Goal: Task Accomplishment & Management: Complete application form

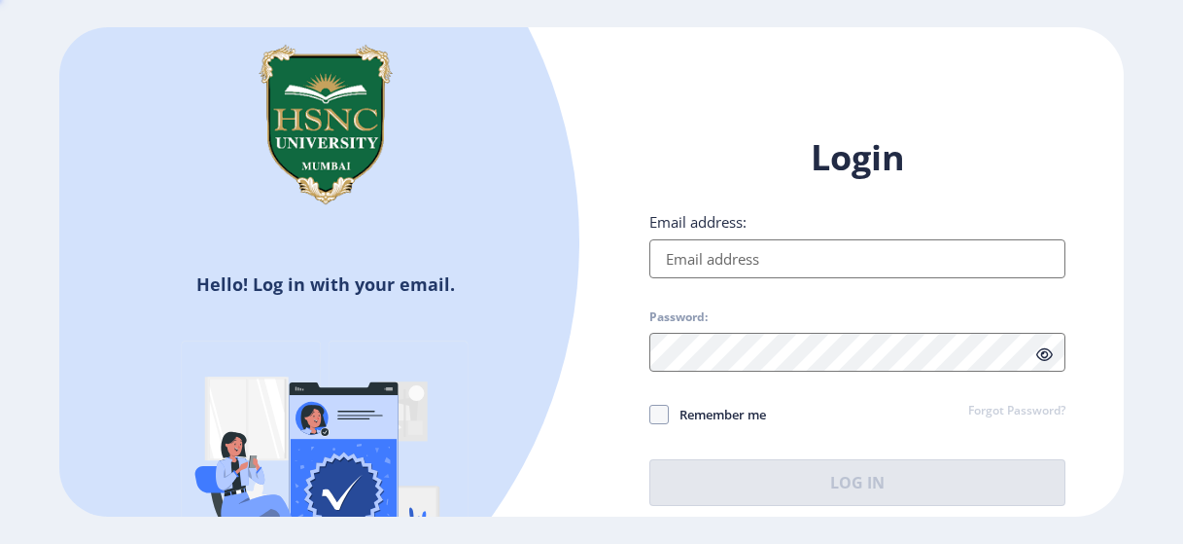
click at [710, 262] on input "Email address:" at bounding box center [858, 258] width 416 height 39
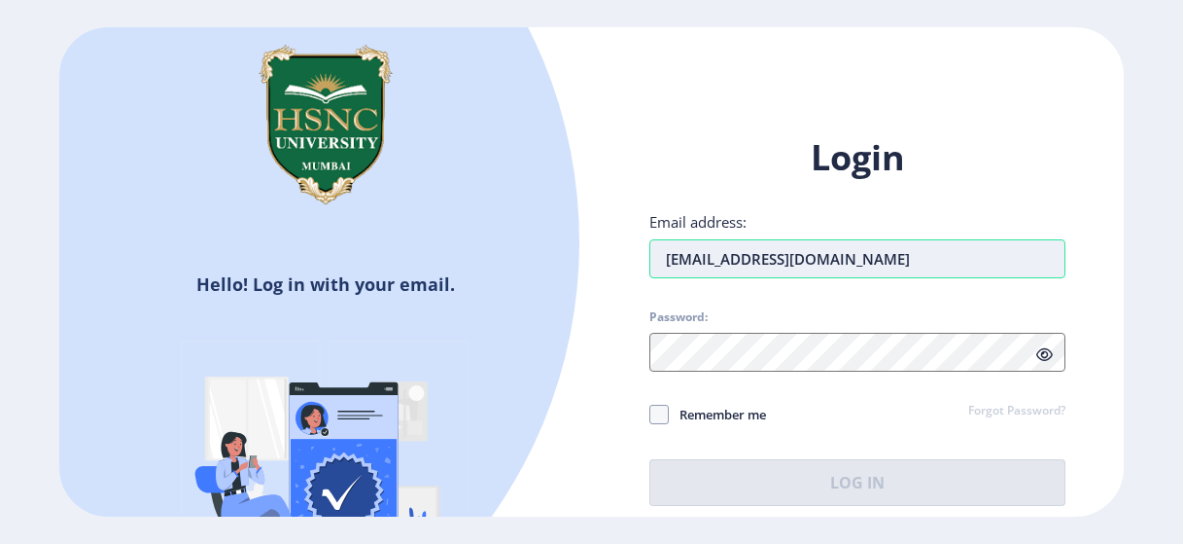
click at [692, 262] on input "[EMAIL_ADDRESS][DOMAIN_NAME]" at bounding box center [858, 258] width 416 height 39
click at [717, 257] on input "[EMAIL_ADDRESS][DOMAIN_NAME]" at bounding box center [858, 258] width 416 height 39
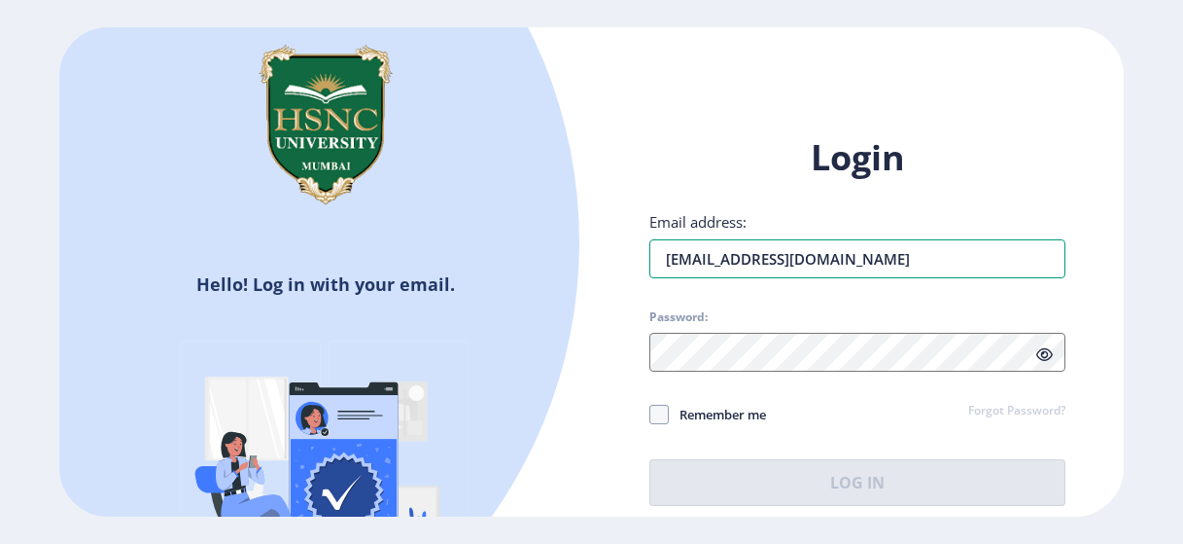
type input "[EMAIL_ADDRESS][DOMAIN_NAME]"
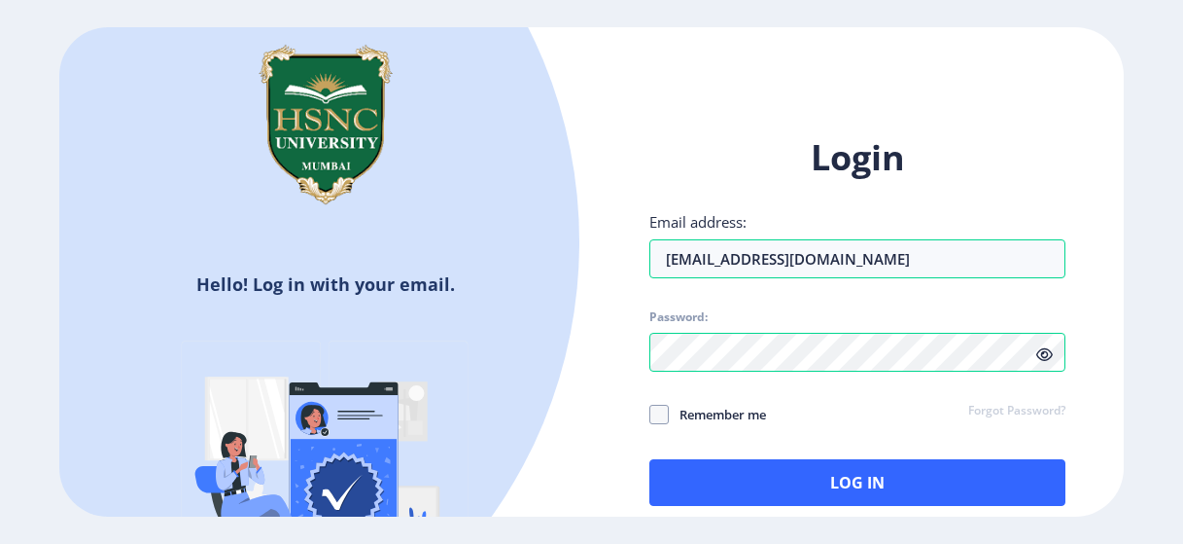
click at [1046, 356] on icon at bounding box center [1045, 354] width 17 height 15
click at [659, 412] on span at bounding box center [659, 414] width 19 height 19
click at [651, 413] on input "Remember me" at bounding box center [650, 413] width 1 height 1
checkbox input "true"
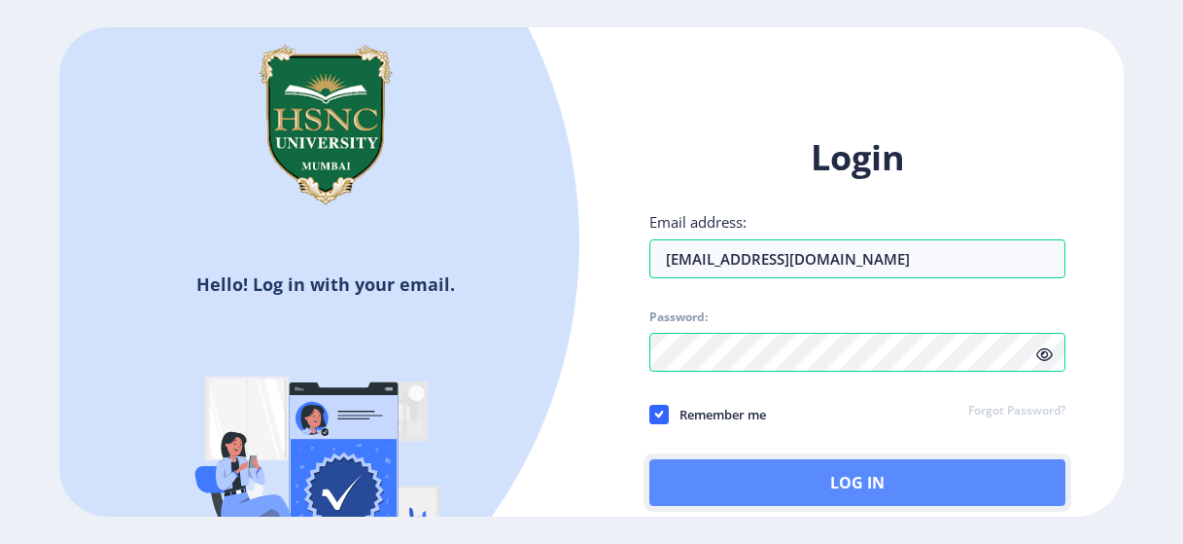
click at [800, 493] on button "Log In" at bounding box center [858, 482] width 416 height 47
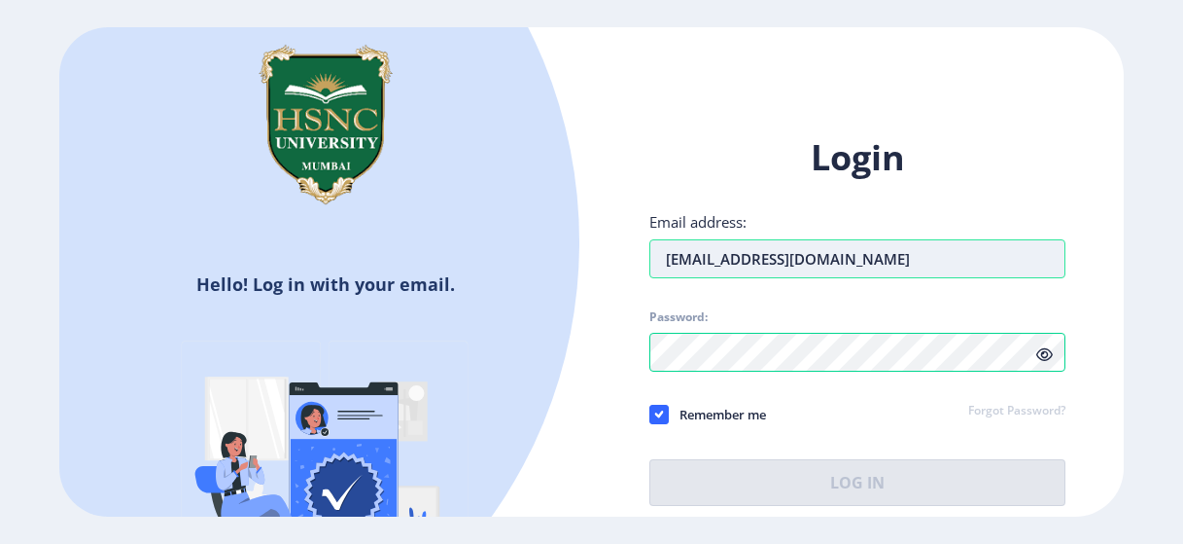
click at [702, 267] on input "[EMAIL_ADDRESS][DOMAIN_NAME]" at bounding box center [858, 258] width 416 height 39
click at [713, 264] on input "[EMAIL_ADDRESS][DOMAIN_NAME]" at bounding box center [858, 258] width 416 height 39
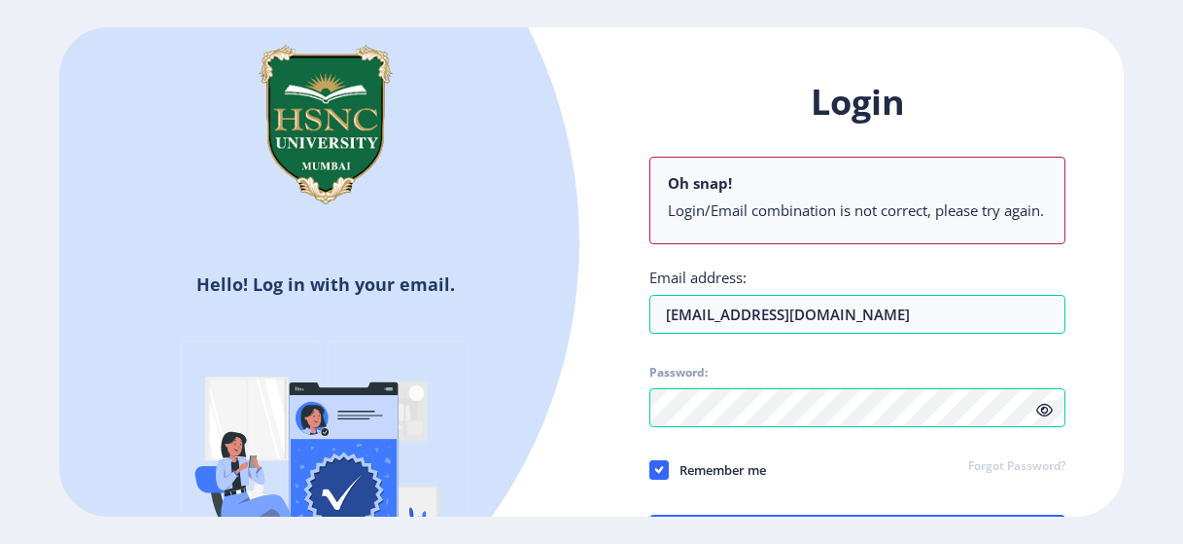
click at [813, 479] on div "Remember me Forgot Password?" at bounding box center [858, 470] width 416 height 25
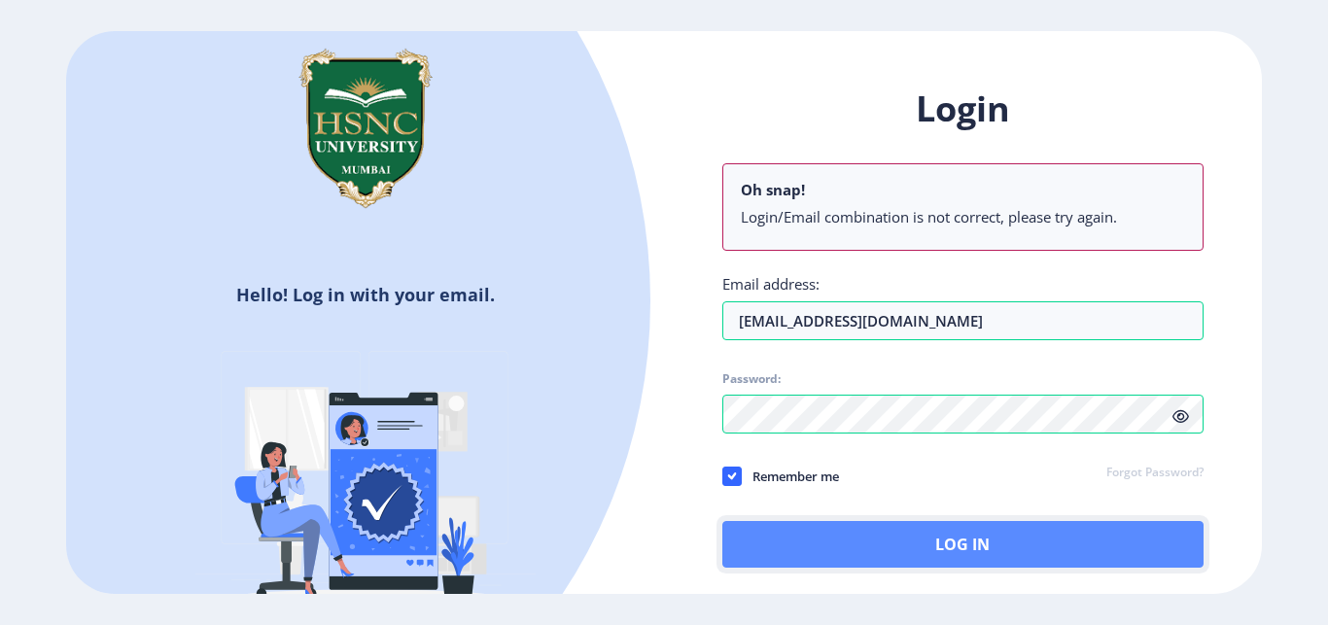
click at [936, 539] on button "Log In" at bounding box center [962, 544] width 481 height 47
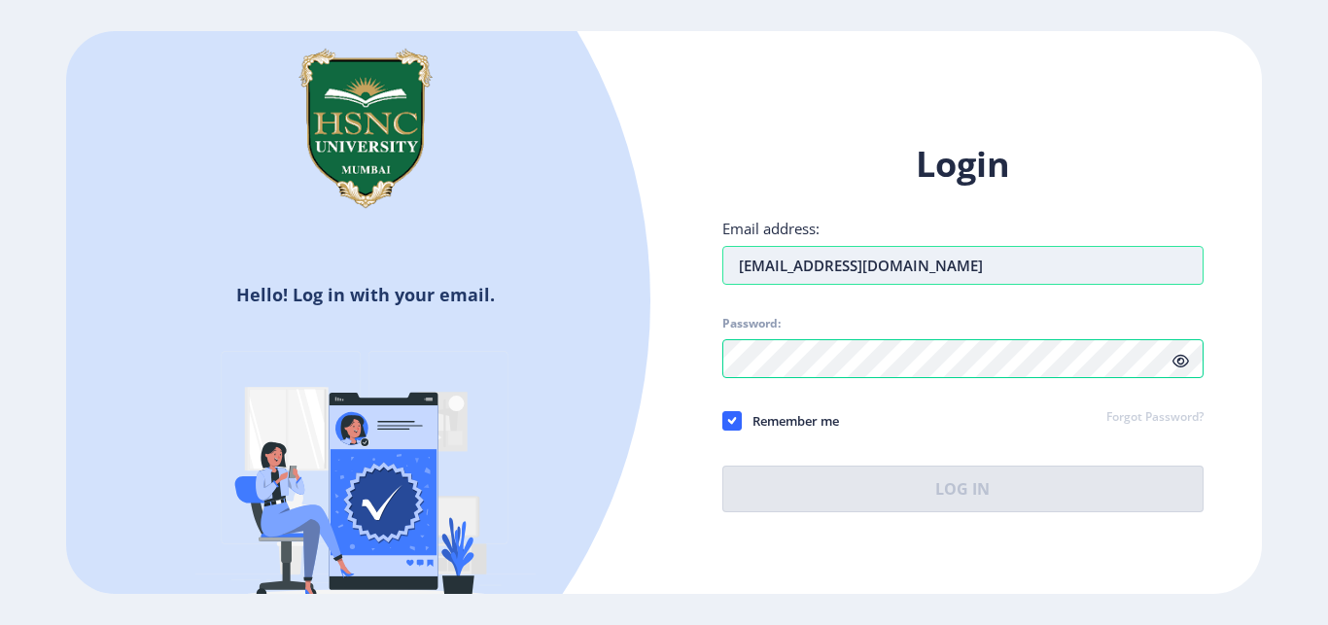
click at [956, 265] on input "[EMAIL_ADDRESS][DOMAIN_NAME]" at bounding box center [962, 265] width 481 height 39
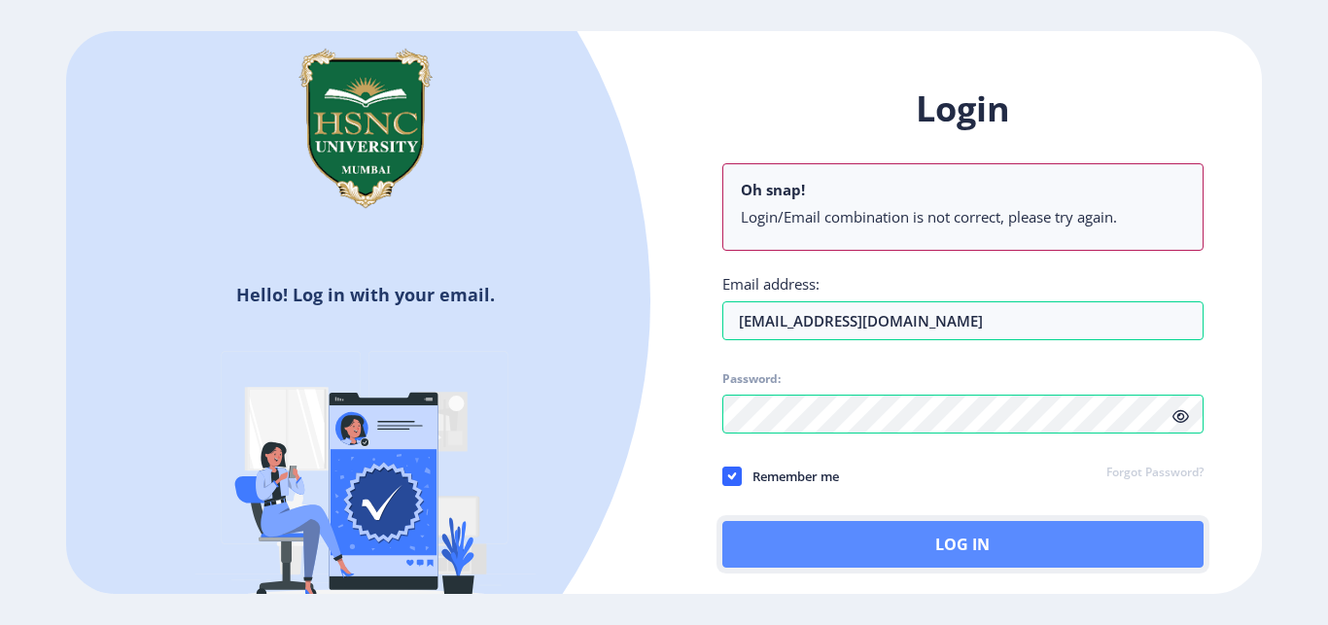
click at [940, 538] on button "Log In" at bounding box center [962, 544] width 481 height 47
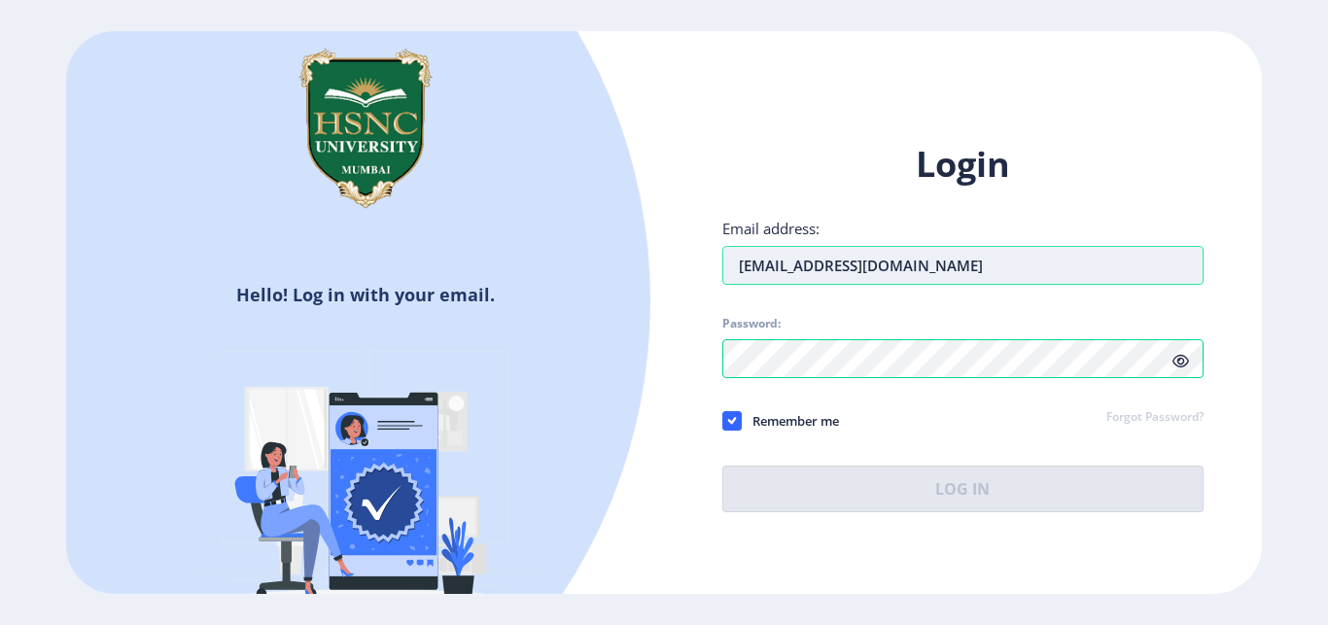
click at [952, 268] on input "[EMAIL_ADDRESS][DOMAIN_NAME]" at bounding box center [962, 265] width 481 height 39
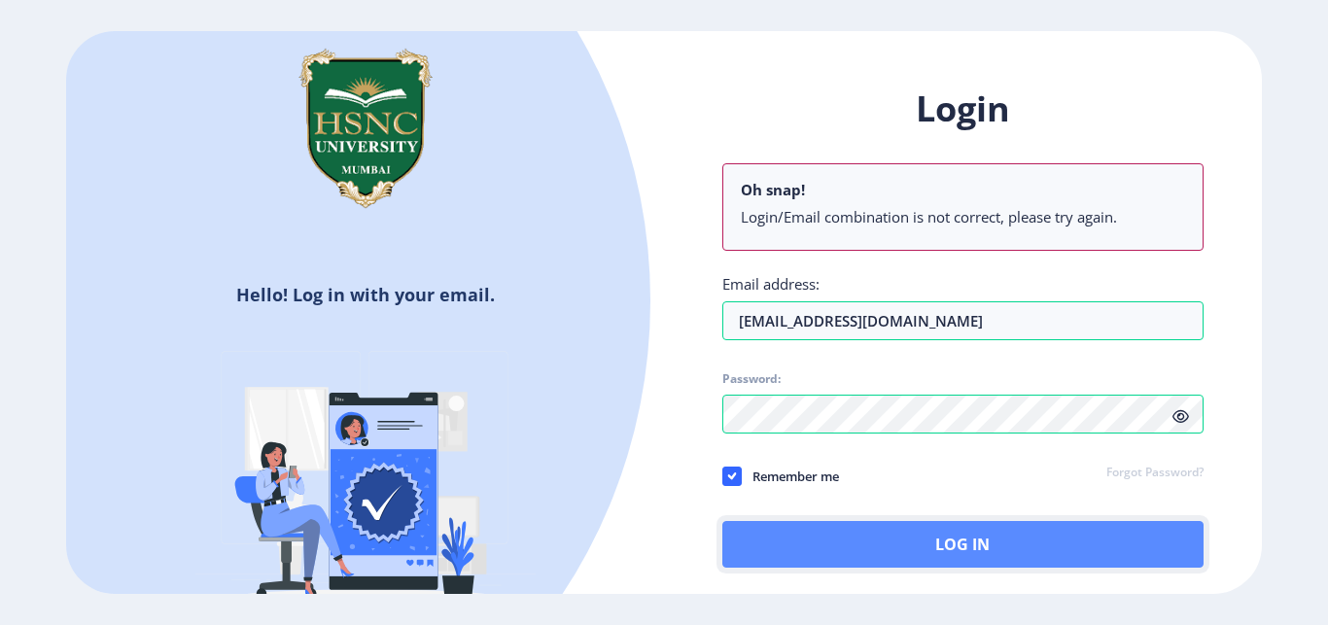
click at [859, 543] on button "Log In" at bounding box center [962, 544] width 481 height 47
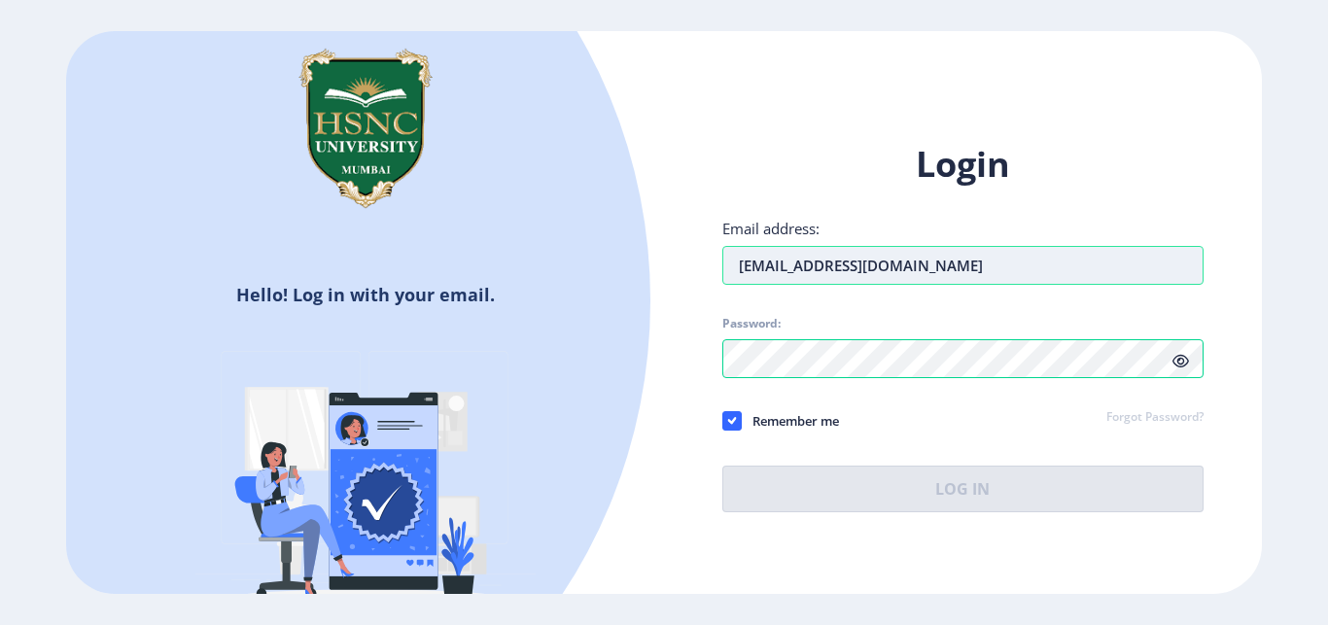
drag, startPoint x: 948, startPoint y: 264, endPoint x: 723, endPoint y: 269, distance: 224.7
click at [723, 269] on input "[EMAIL_ADDRESS][DOMAIN_NAME]" at bounding box center [962, 265] width 481 height 39
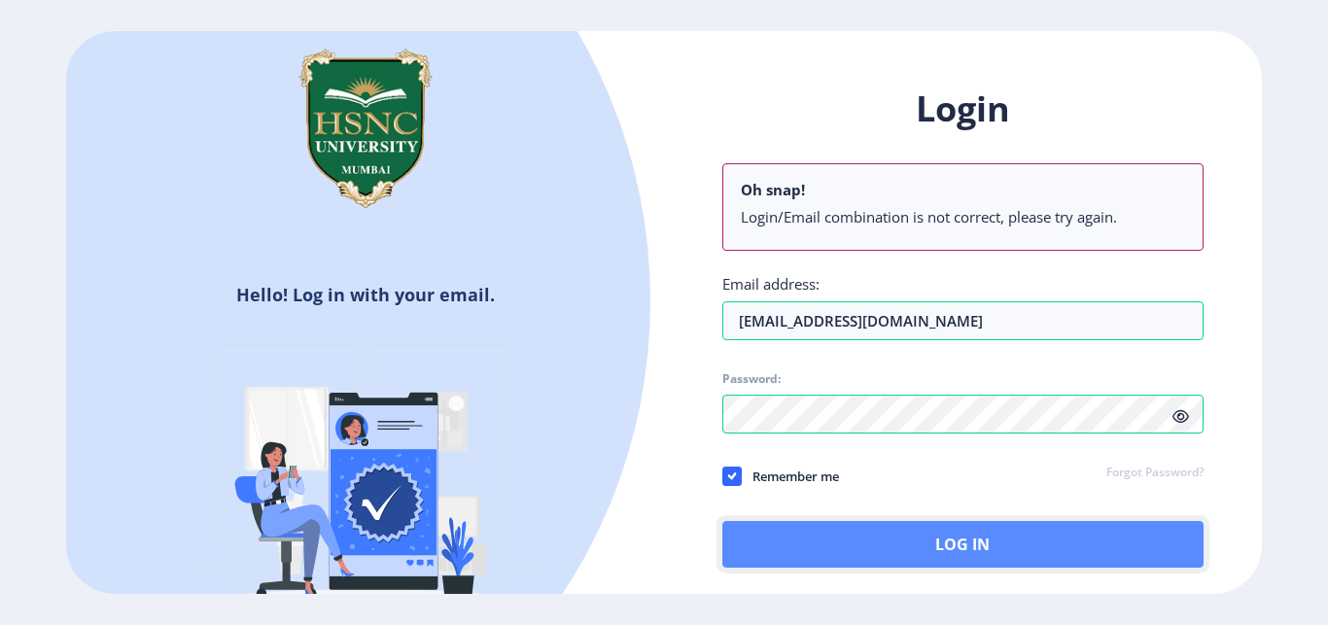
click at [916, 543] on button "Log In" at bounding box center [962, 544] width 481 height 47
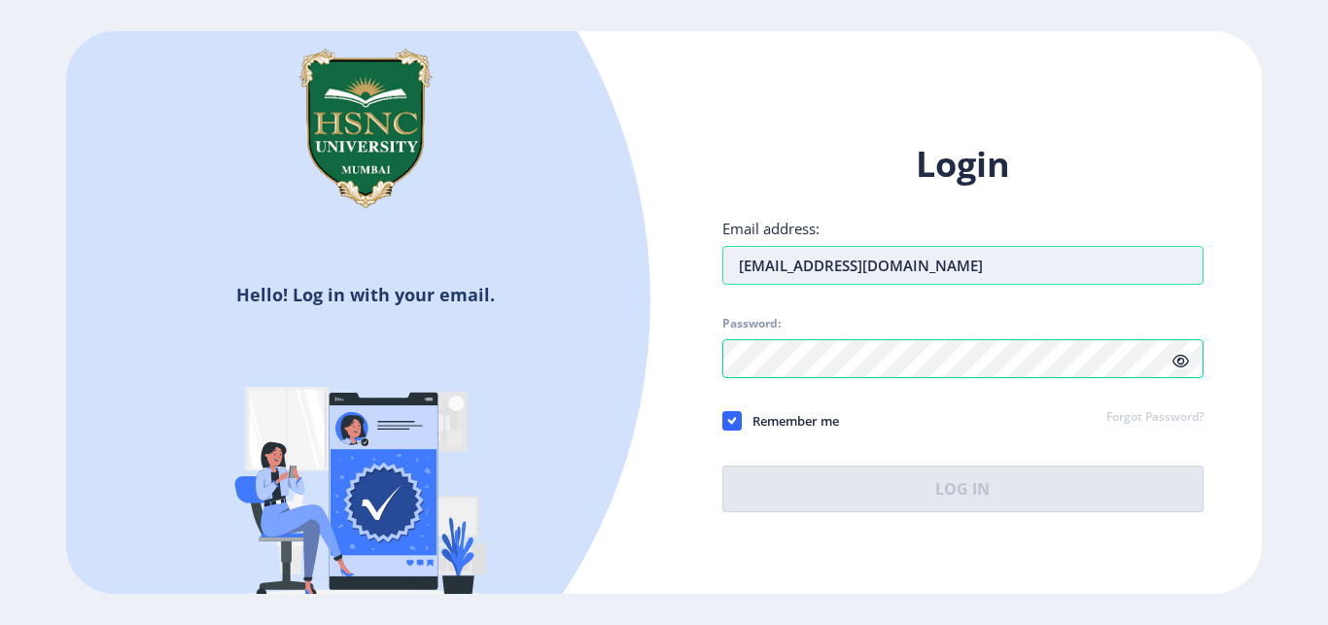
drag, startPoint x: 944, startPoint y: 266, endPoint x: 718, endPoint y: 266, distance: 226.6
click at [722, 266] on input "[EMAIL_ADDRESS][DOMAIN_NAME]" at bounding box center [962, 265] width 481 height 39
click at [974, 267] on input "[EMAIL_ADDRESS][DOMAIN_NAME]" at bounding box center [962, 265] width 481 height 39
click at [860, 263] on input "[EMAIL_ADDRESS][DOMAIN_NAME]" at bounding box center [962, 265] width 481 height 39
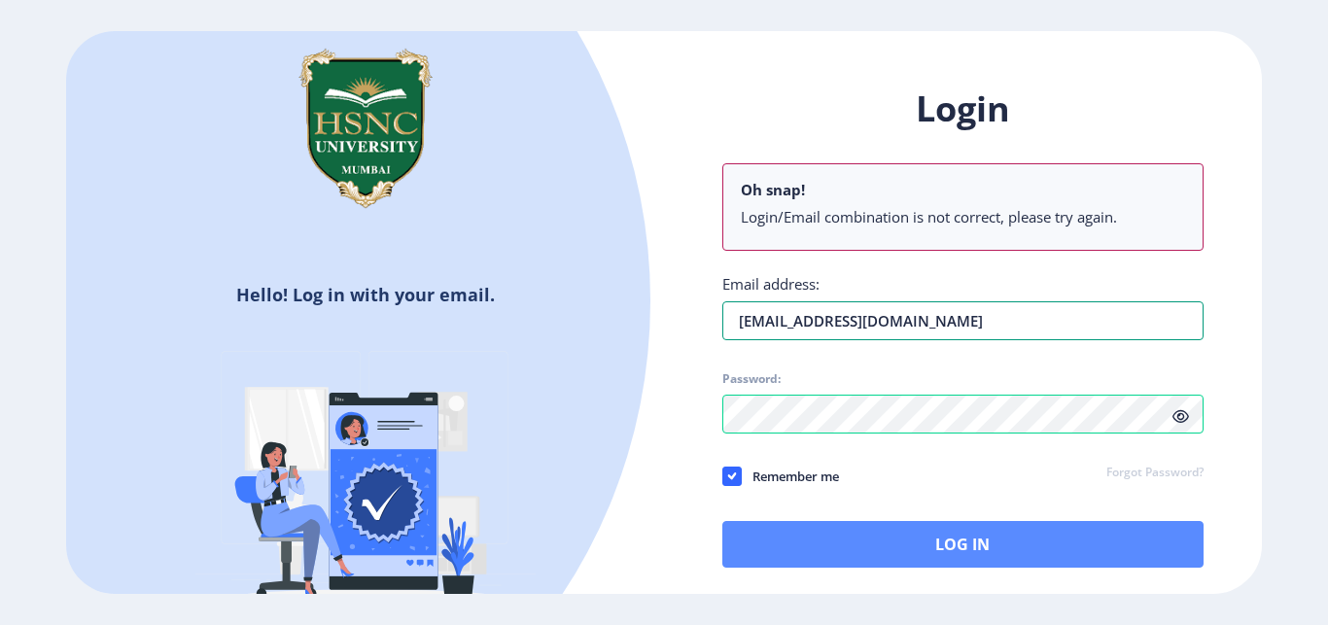
type input "[EMAIL_ADDRESS][DOMAIN_NAME]"
click at [1024, 543] on button "Log In" at bounding box center [962, 544] width 481 height 47
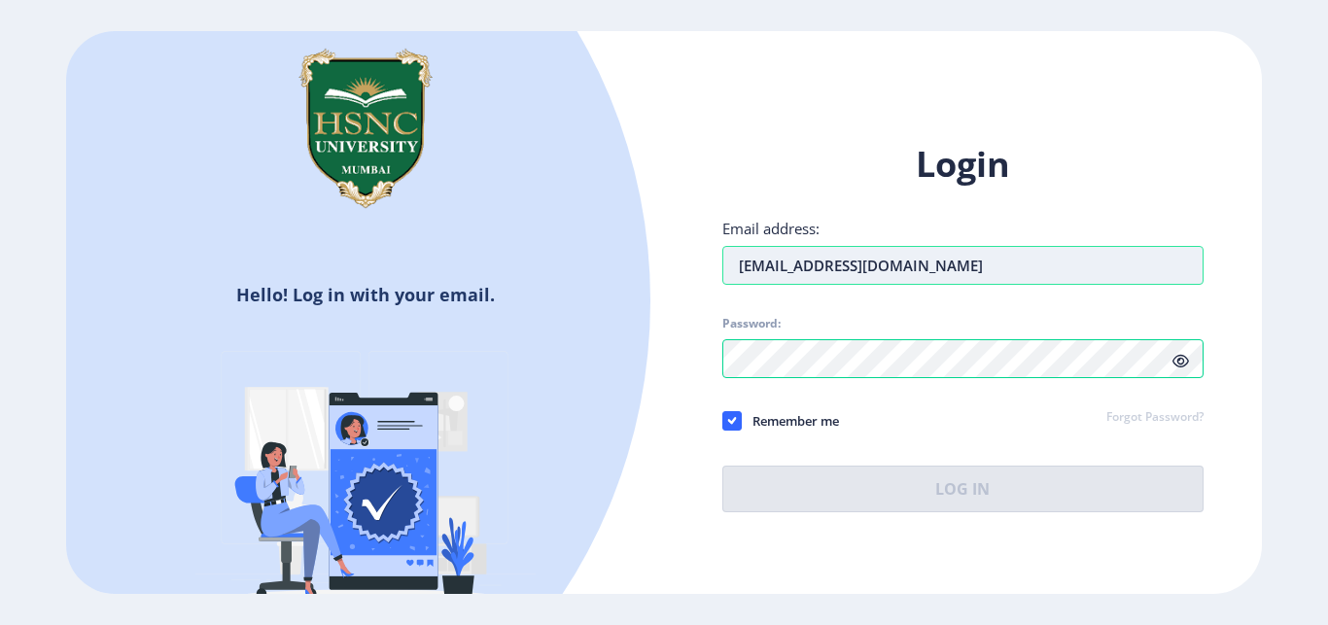
drag, startPoint x: 921, startPoint y: 271, endPoint x: 735, endPoint y: 267, distance: 185.8
click at [735, 267] on input "[EMAIL_ADDRESS][DOMAIN_NAME]" at bounding box center [962, 265] width 481 height 39
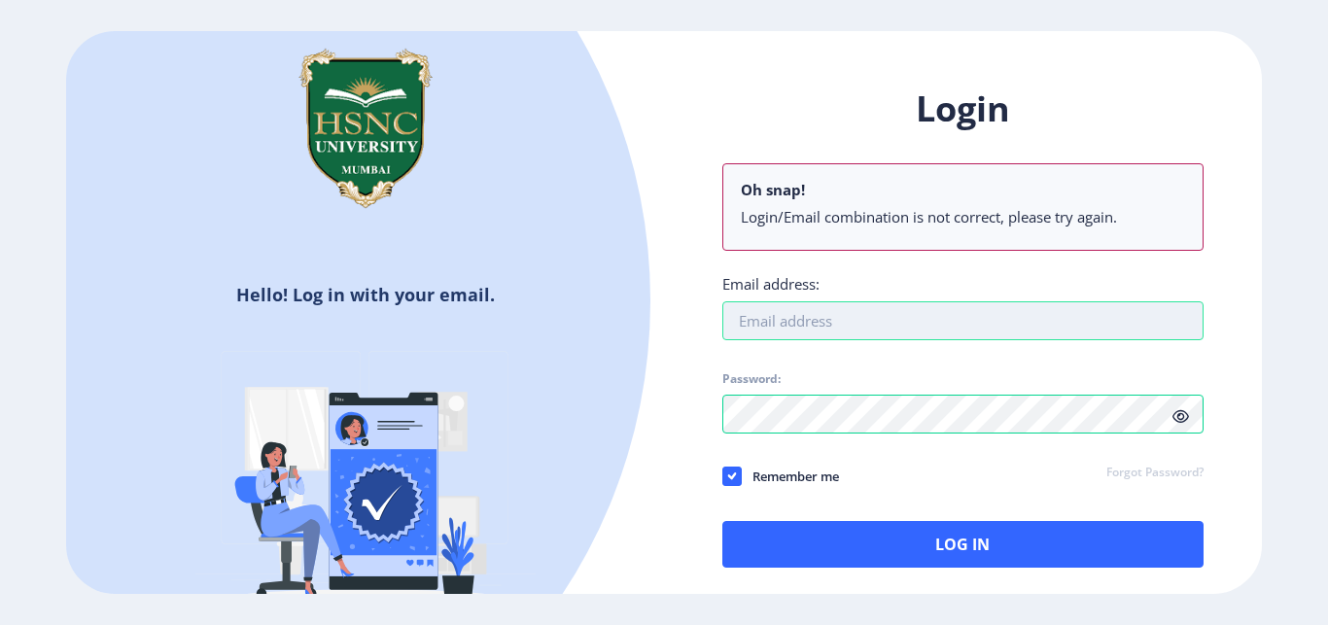
click at [777, 318] on input "Email address:" at bounding box center [962, 320] width 481 height 39
type input "[EMAIL_ADDRESS][DOMAIN_NAME]"
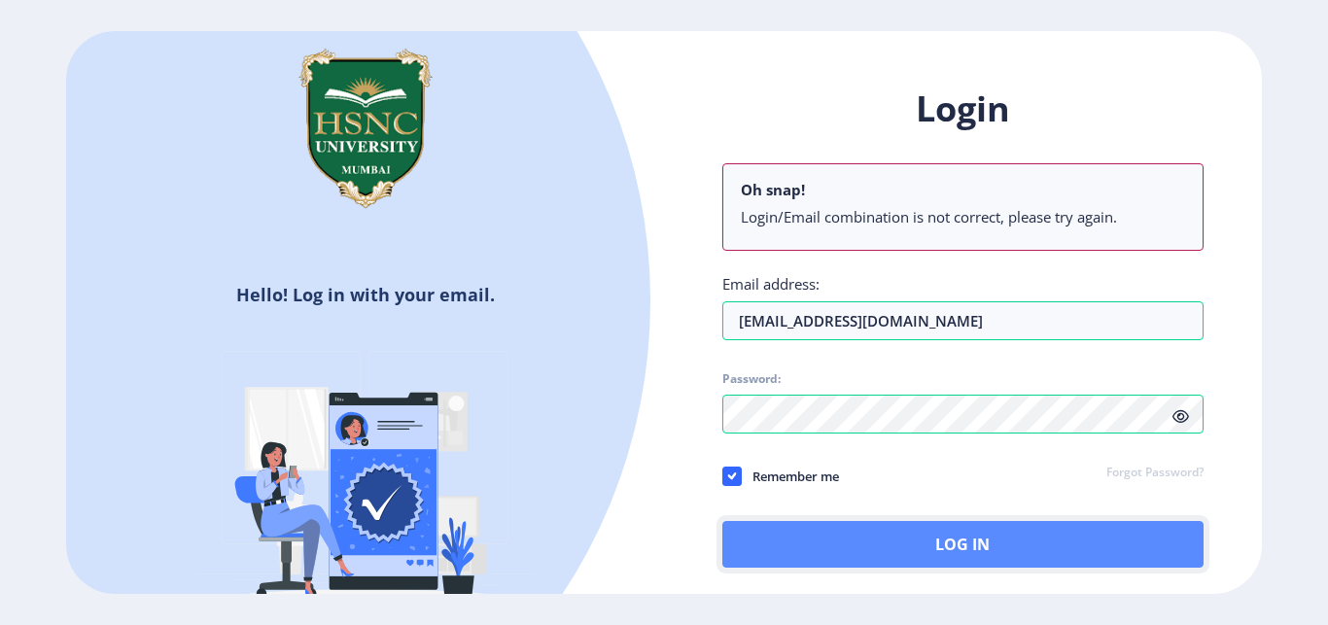
click at [958, 535] on button "Log In" at bounding box center [962, 544] width 481 height 47
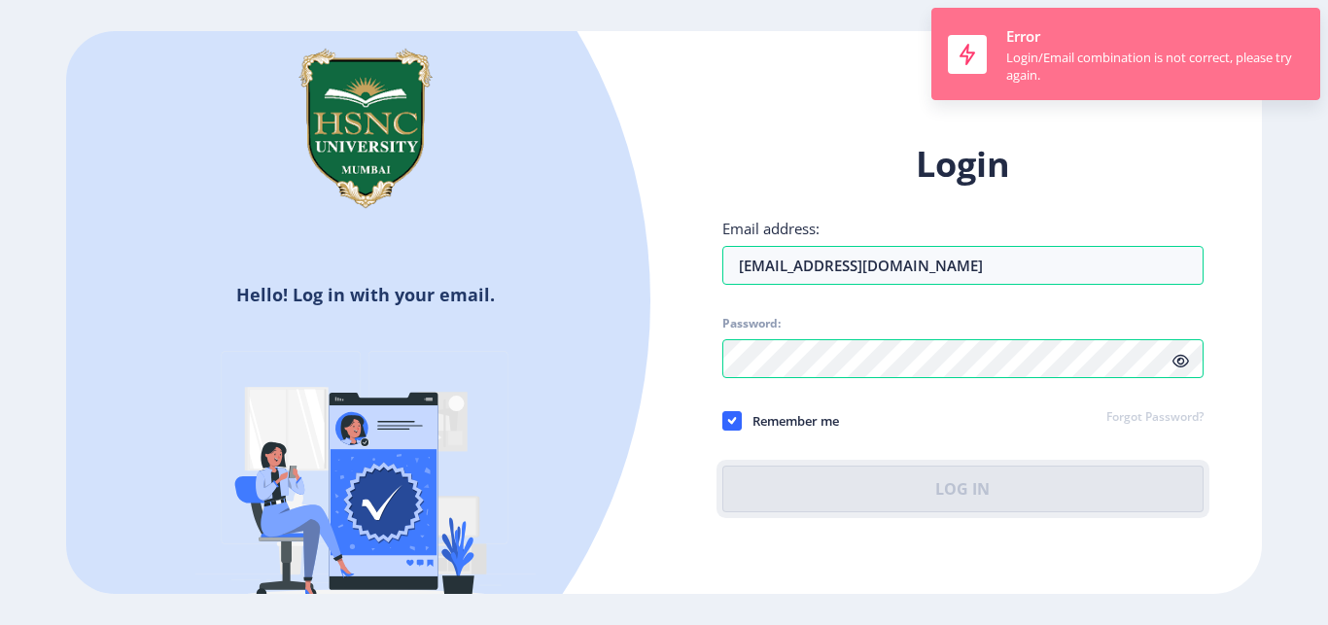
click at [1171, 68] on div "Login/Email combination is not correct, please try again." at bounding box center [1155, 66] width 298 height 35
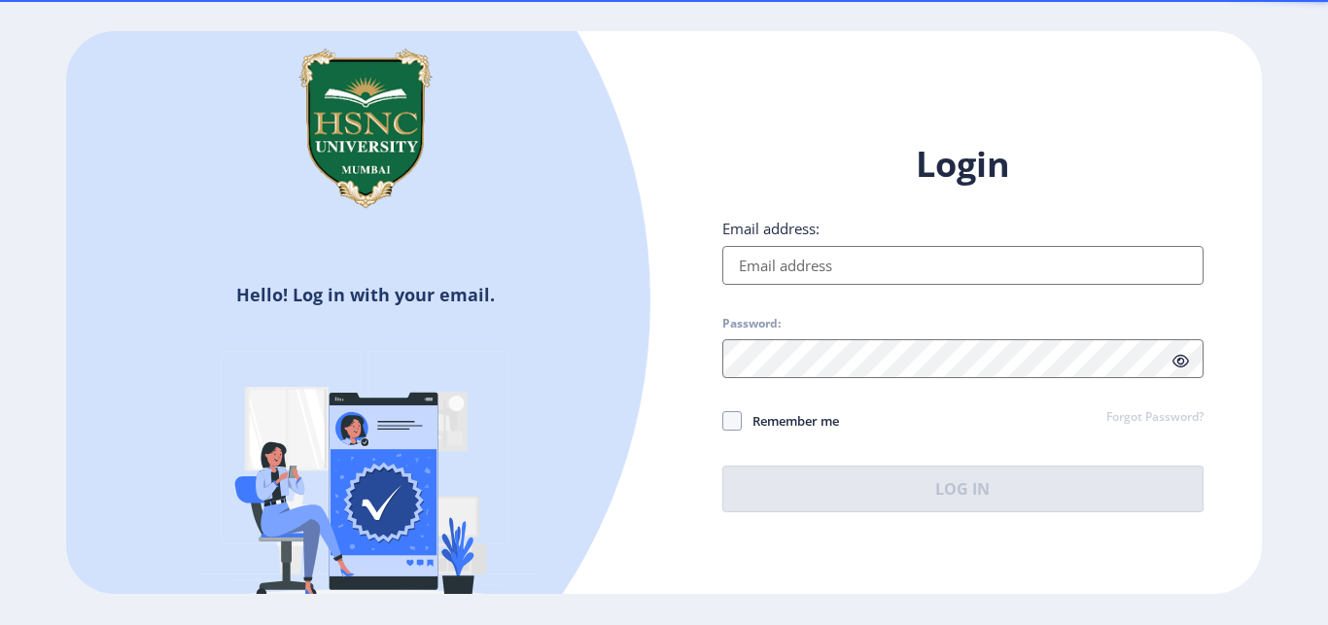
click at [779, 267] on input "Email address:" at bounding box center [962, 265] width 481 height 39
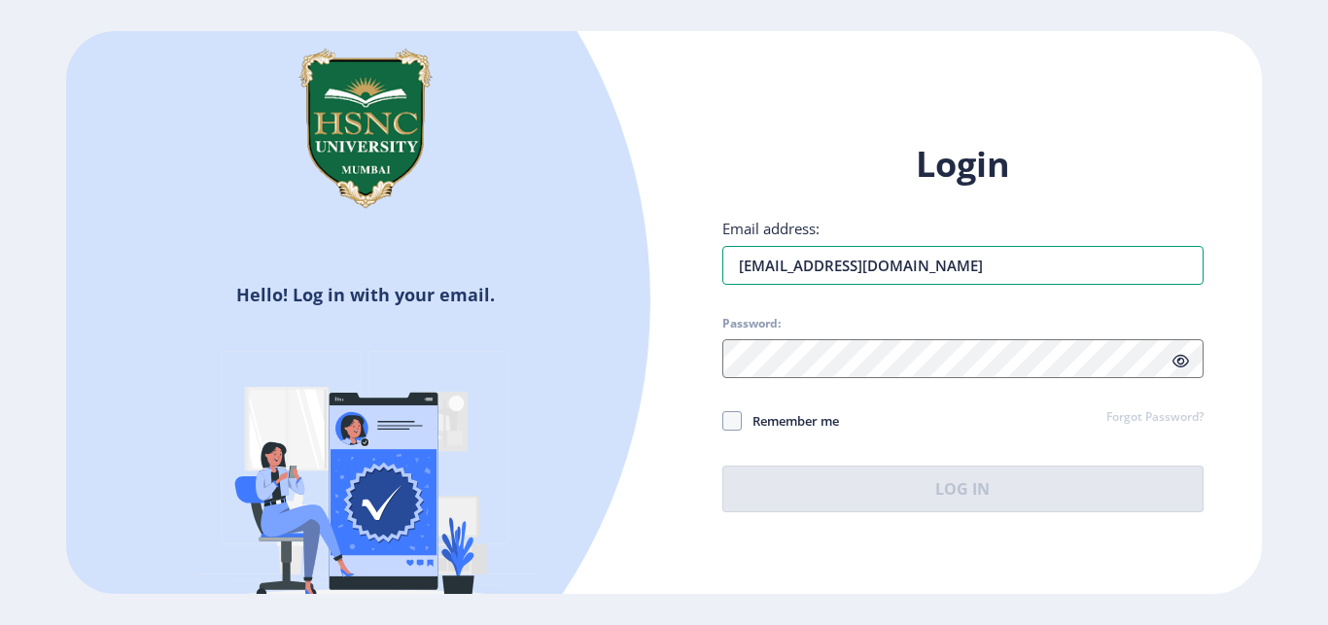
type input "[EMAIL_ADDRESS][DOMAIN_NAME]"
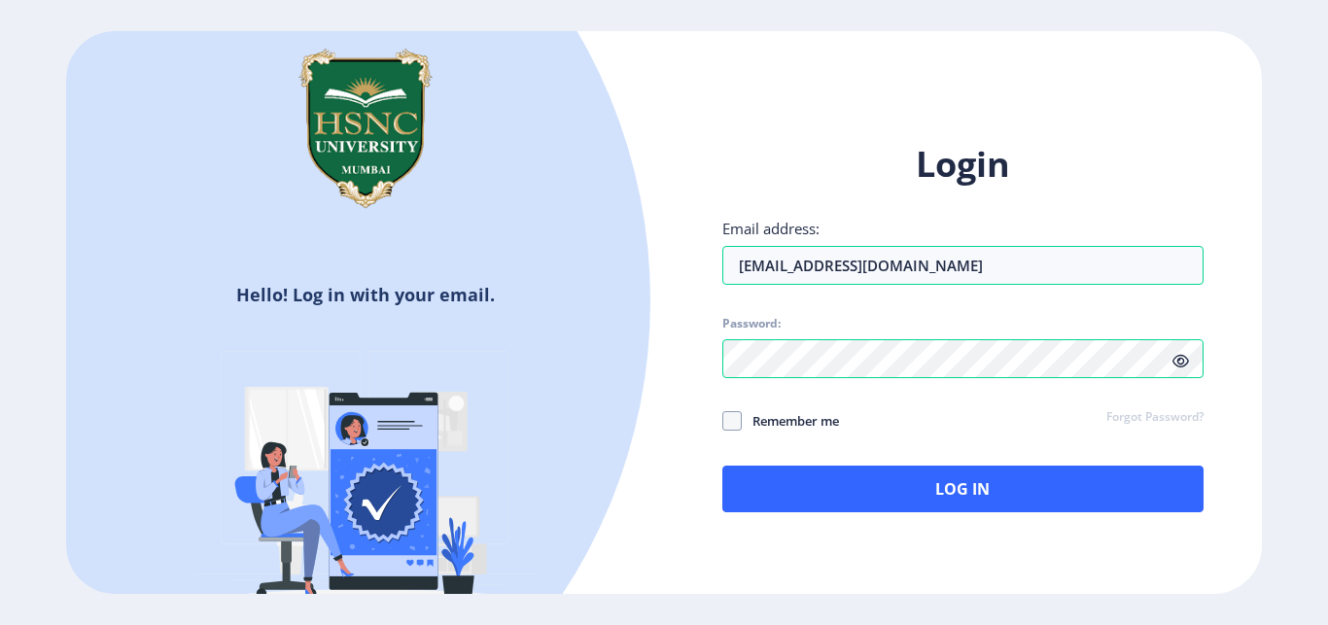
click at [1180, 362] on icon at bounding box center [1181, 361] width 17 height 15
click at [729, 415] on span at bounding box center [731, 420] width 19 height 19
click at [723, 421] on input "Remember me" at bounding box center [722, 421] width 1 height 1
checkbox input "true"
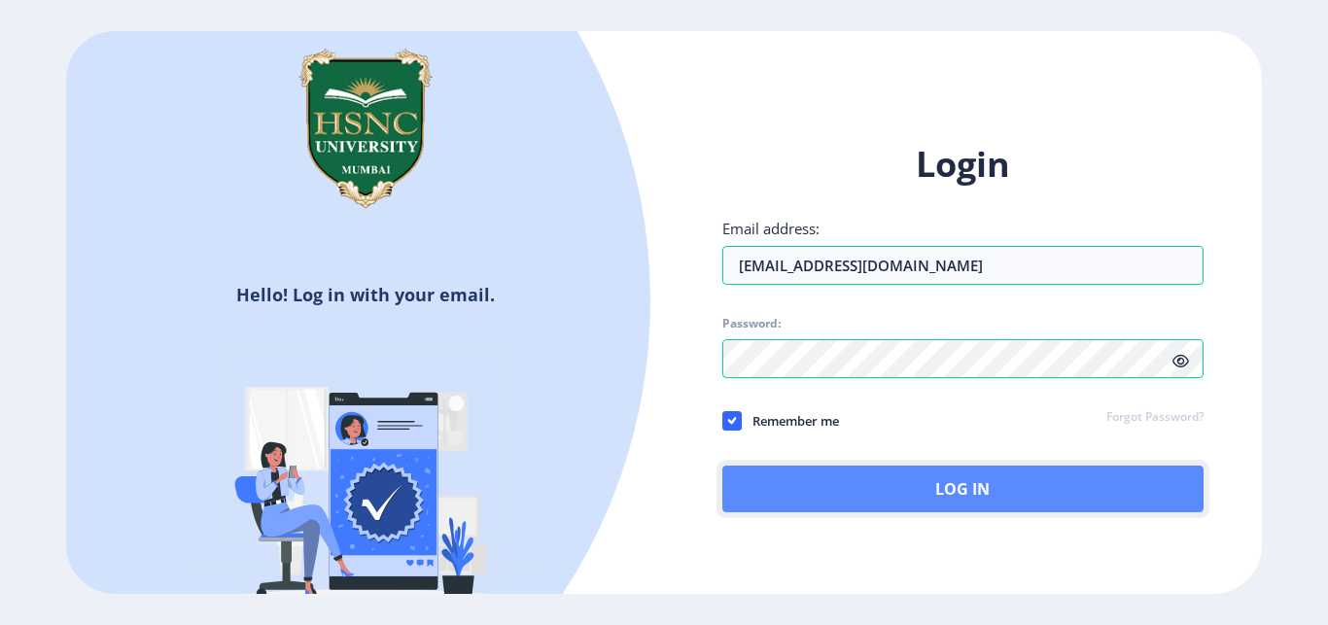
click at [973, 497] on button "Log In" at bounding box center [962, 489] width 481 height 47
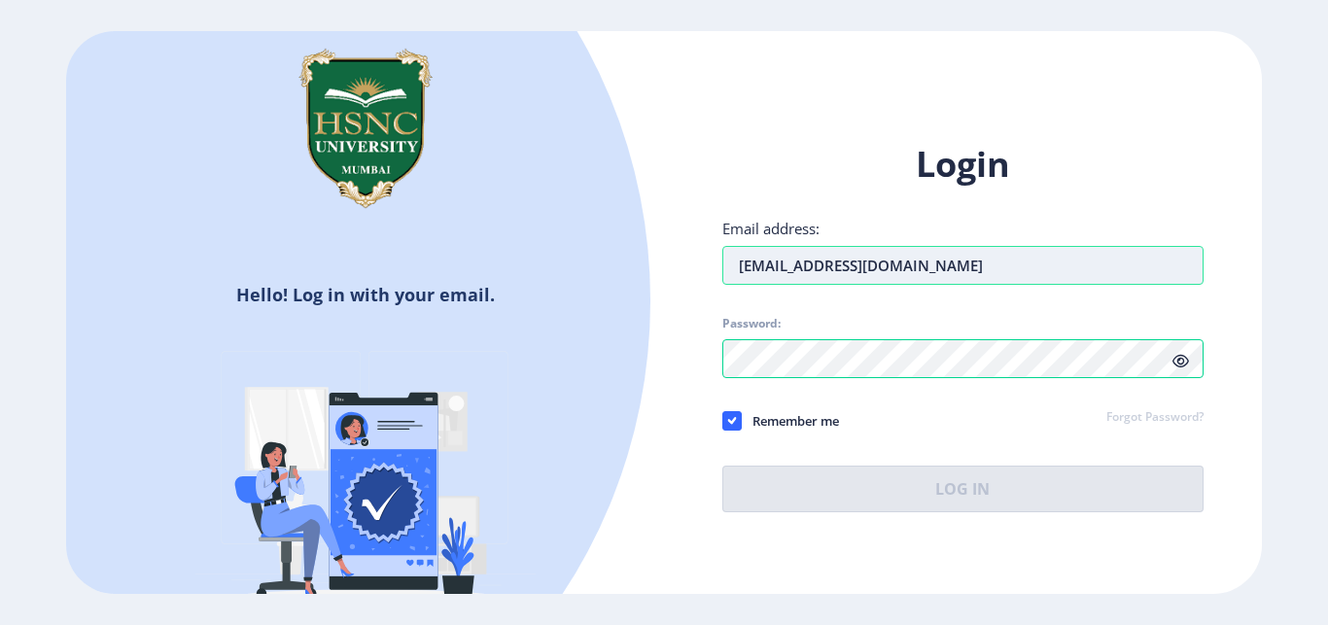
click at [952, 259] on input "[EMAIL_ADDRESS][DOMAIN_NAME]" at bounding box center [962, 265] width 481 height 39
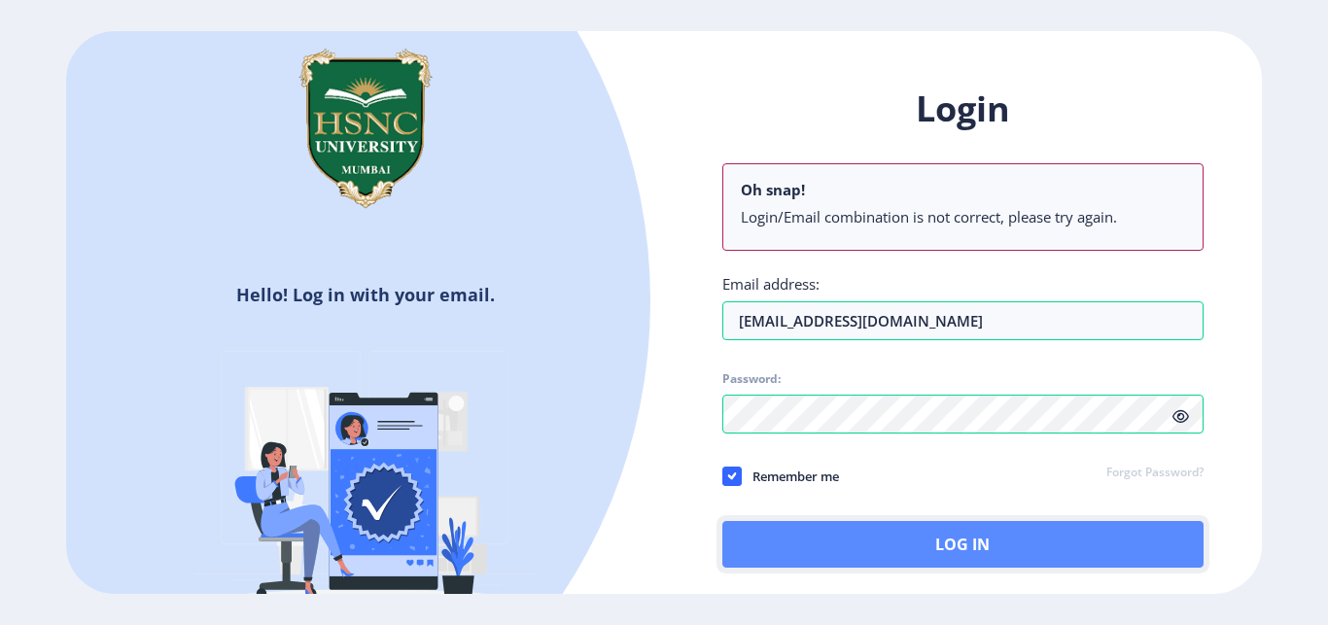
click at [946, 540] on button "Log In" at bounding box center [962, 544] width 481 height 47
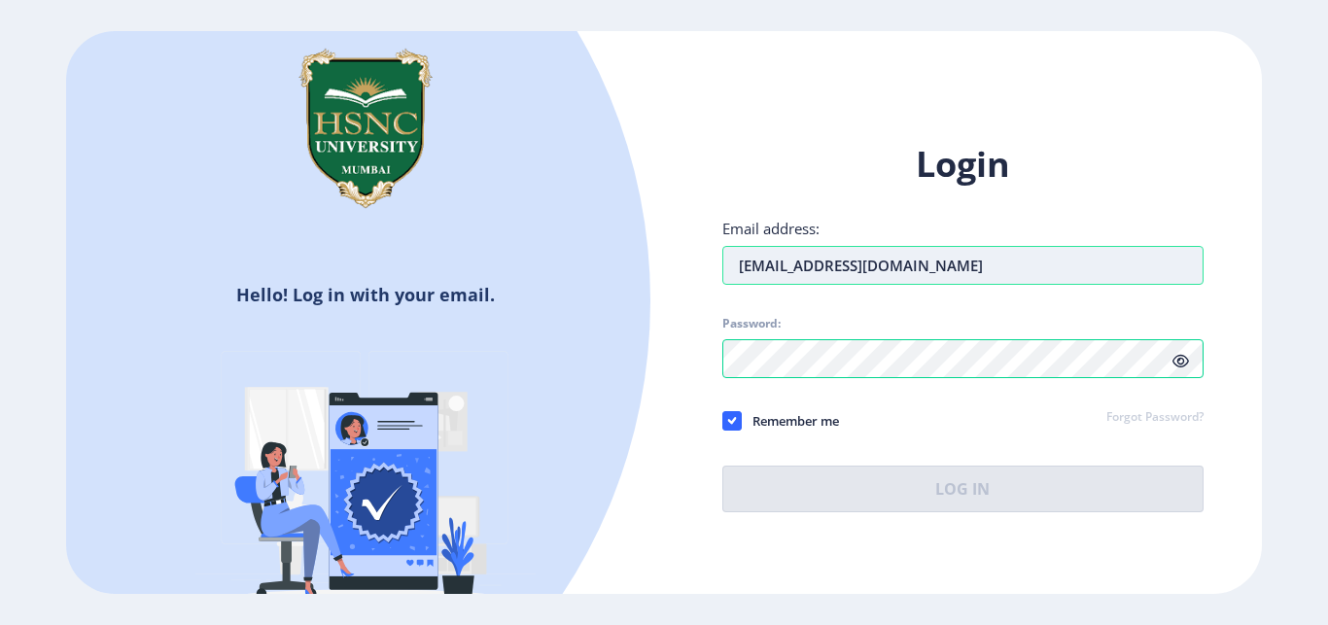
click at [933, 272] on input "[EMAIL_ADDRESS][DOMAIN_NAME]" at bounding box center [962, 265] width 481 height 39
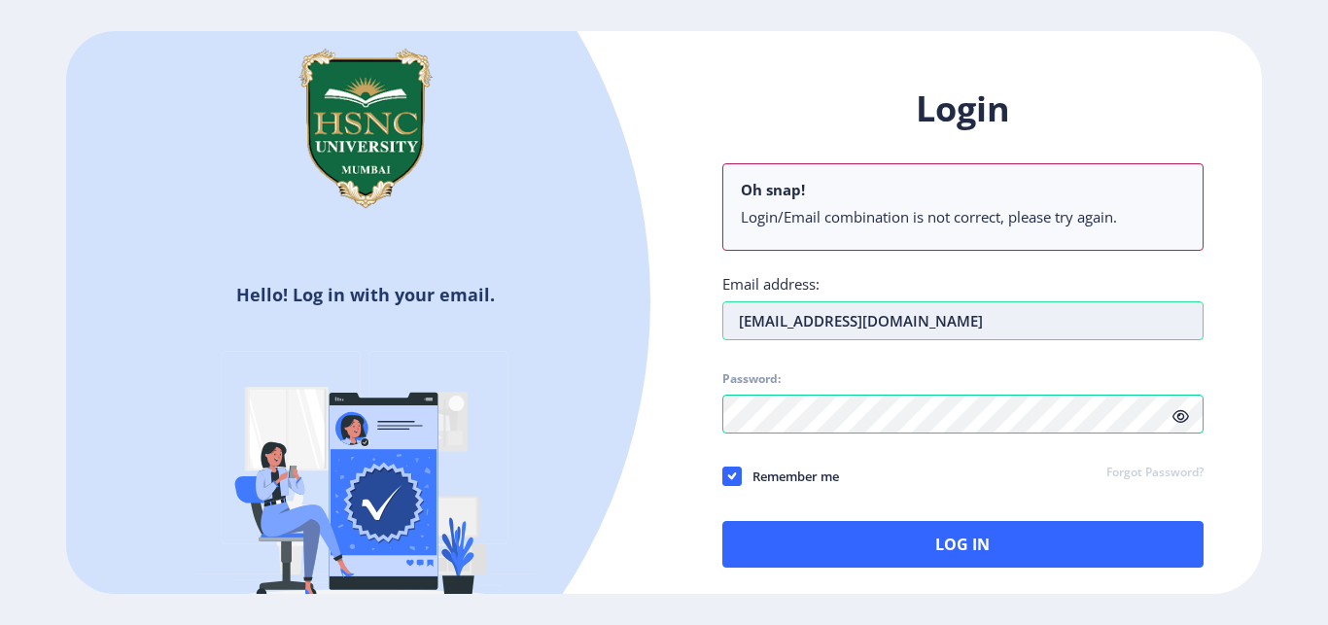
drag, startPoint x: 943, startPoint y: 325, endPoint x: 672, endPoint y: 304, distance: 272.1
click at [722, 304] on input "[EMAIL_ADDRESS][DOMAIN_NAME]" at bounding box center [962, 320] width 481 height 39
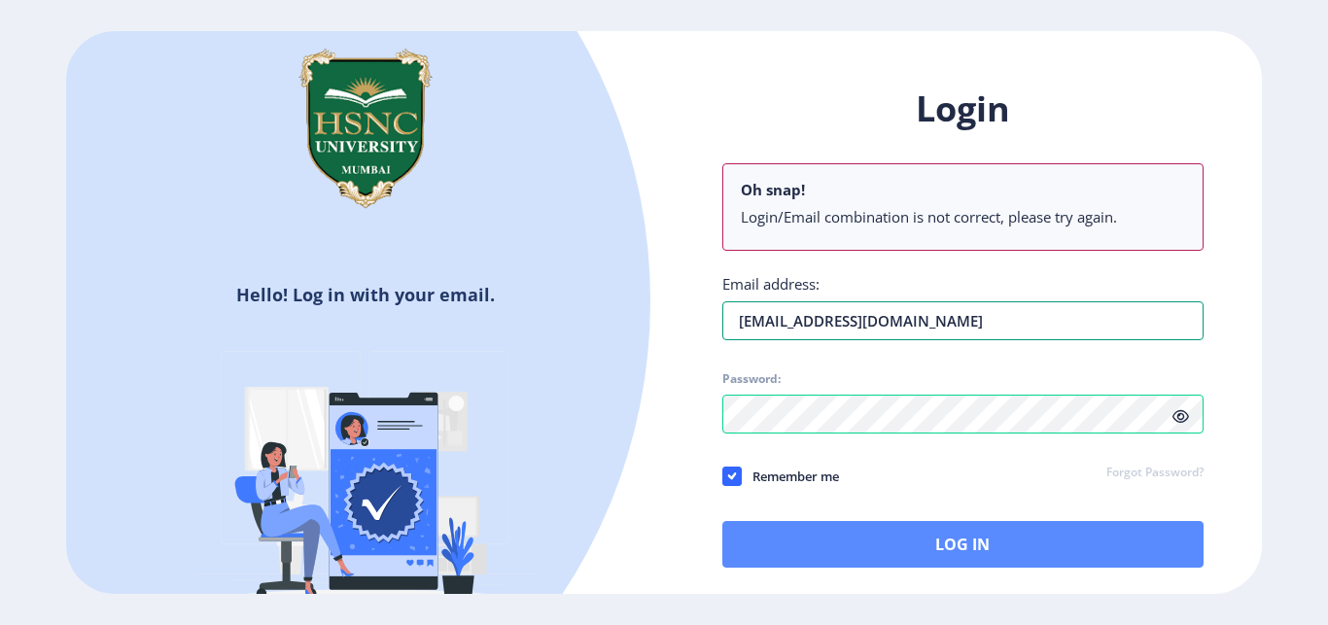
type input "[EMAIL_ADDRESS][DOMAIN_NAME]"
click at [958, 544] on button "Log In" at bounding box center [962, 544] width 481 height 47
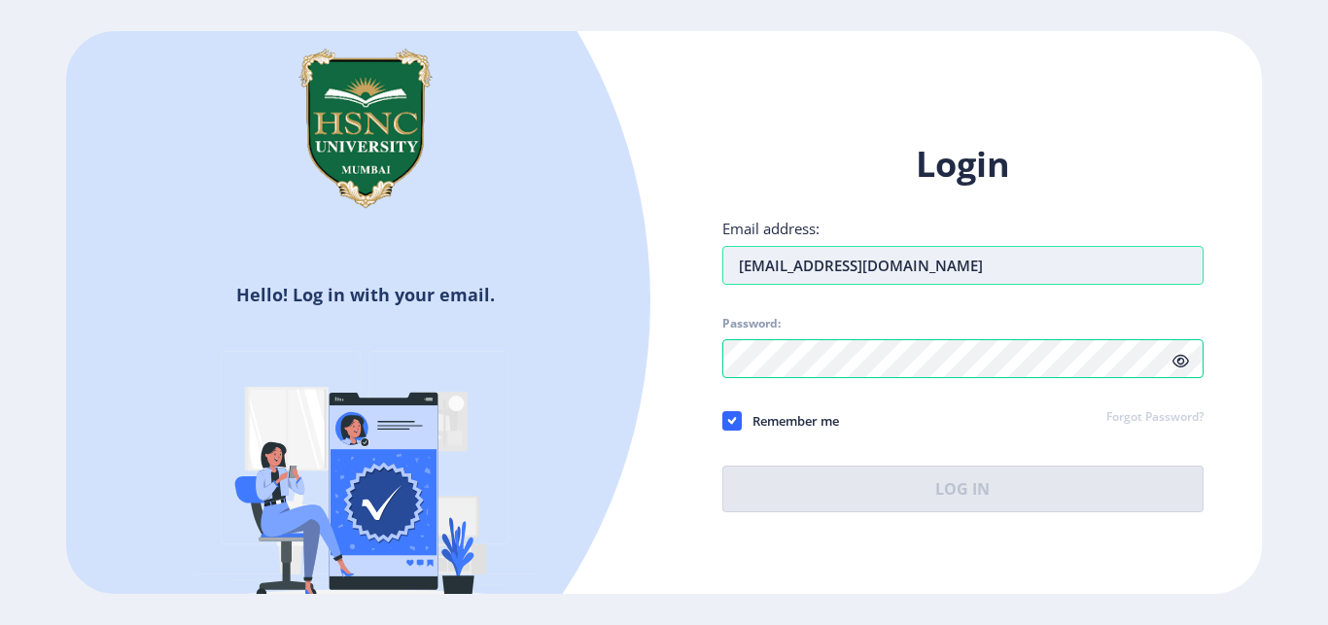
drag, startPoint x: 960, startPoint y: 270, endPoint x: 642, endPoint y: 263, distance: 318.1
click at [722, 263] on input "[EMAIL_ADDRESS][DOMAIN_NAME]" at bounding box center [962, 265] width 481 height 39
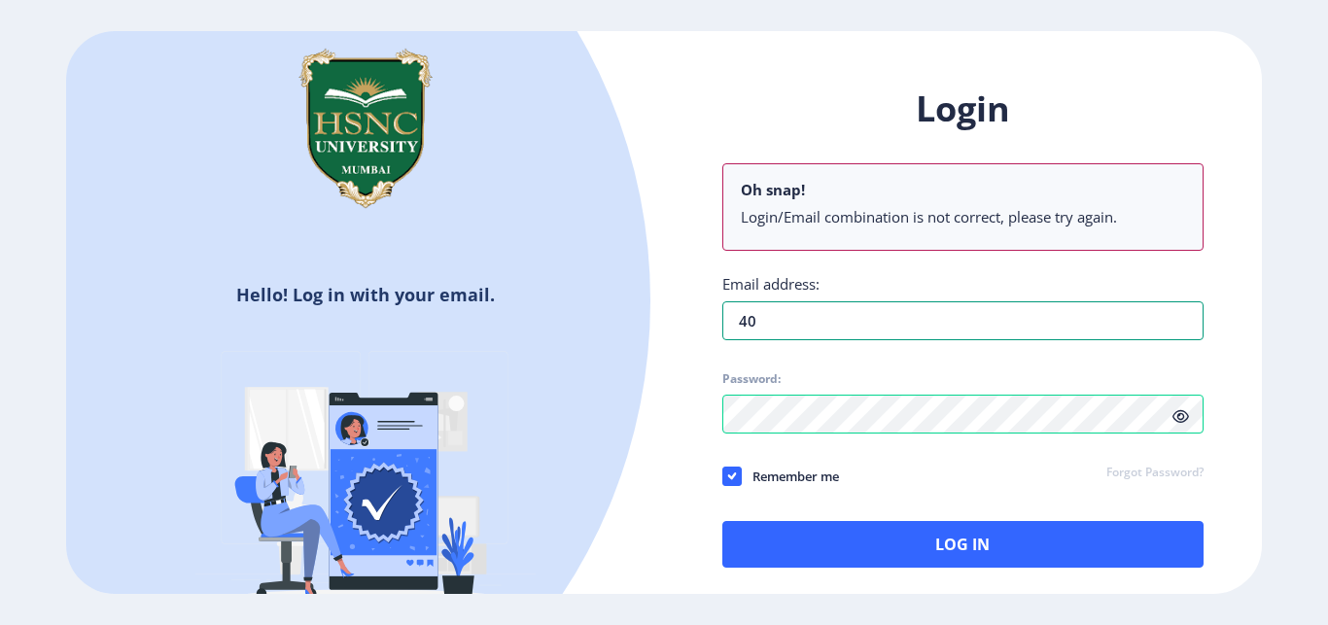
type input "4"
type input "2402101"
